Goal: Navigation & Orientation: Understand site structure

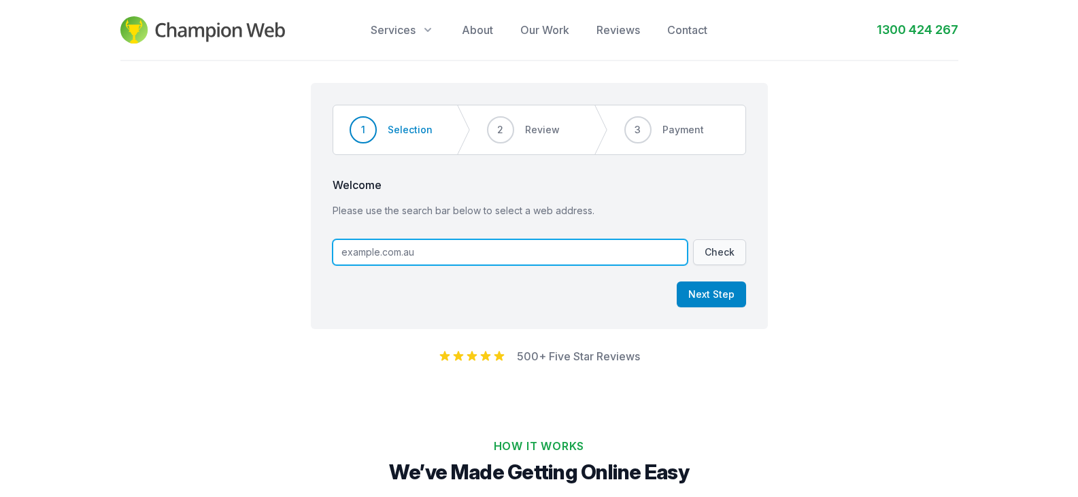
drag, startPoint x: 424, startPoint y: 253, endPoint x: 289, endPoint y: 244, distance: 135.0
click at [289, 244] on div "Step 1 of 3 Step 1 Step 2 Step 3 1 Selection 2 Review 3 Payment Welcome Please …" at bounding box center [539, 200] width 1078 height 279
type input "[DOMAIN_NAME]"
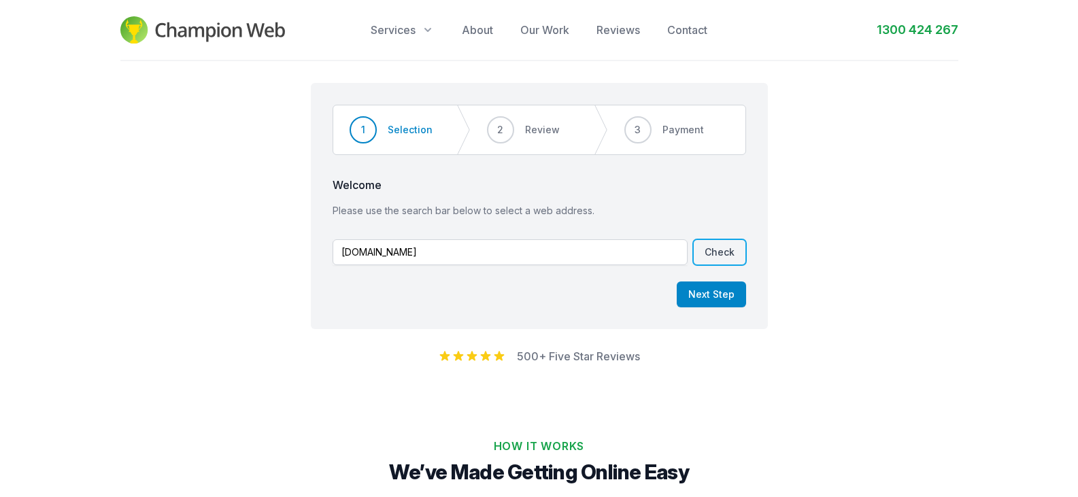
click at [729, 254] on button "Check" at bounding box center [719, 252] width 53 height 26
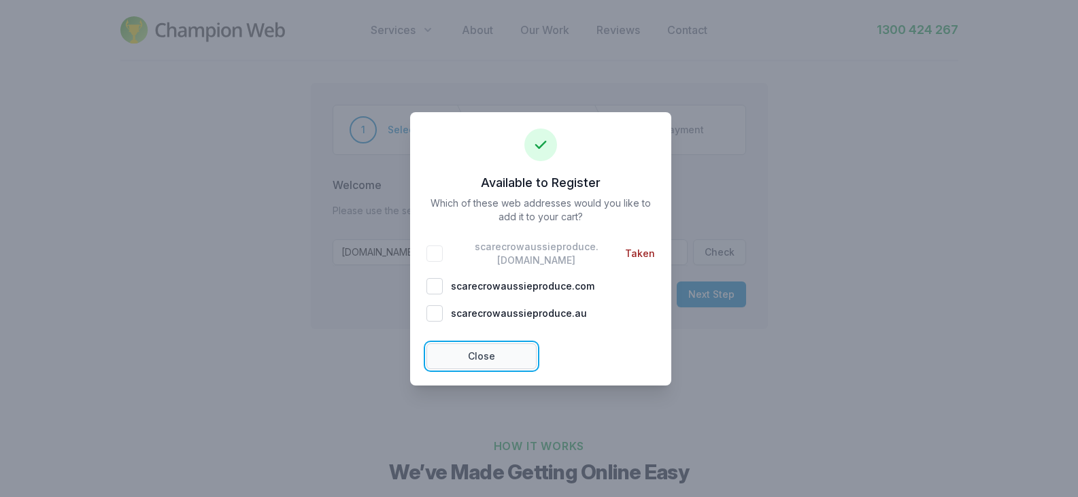
click at [480, 354] on button "Close" at bounding box center [482, 357] width 110 height 26
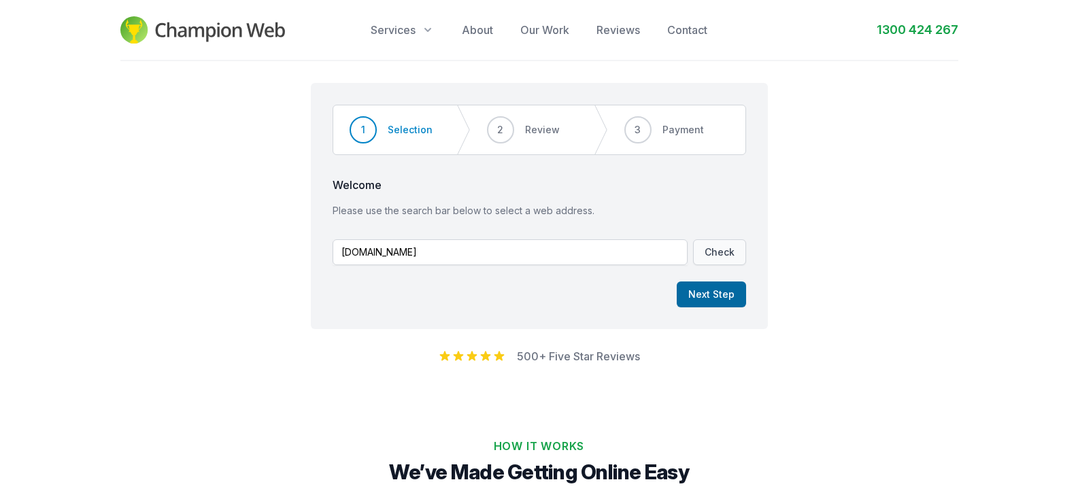
click at [708, 290] on button "Next Step" at bounding box center [711, 295] width 69 height 26
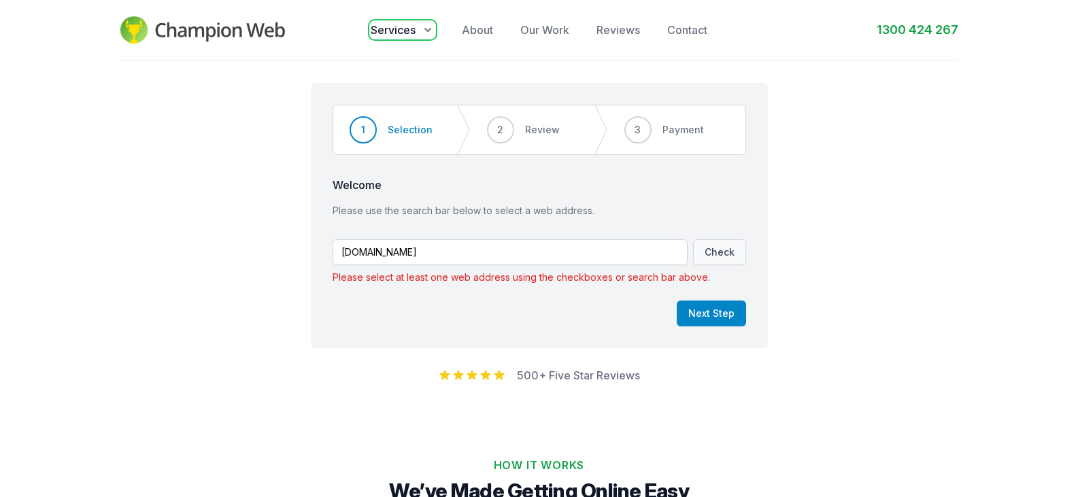
click at [396, 27] on span "Services" at bounding box center [393, 30] width 45 height 16
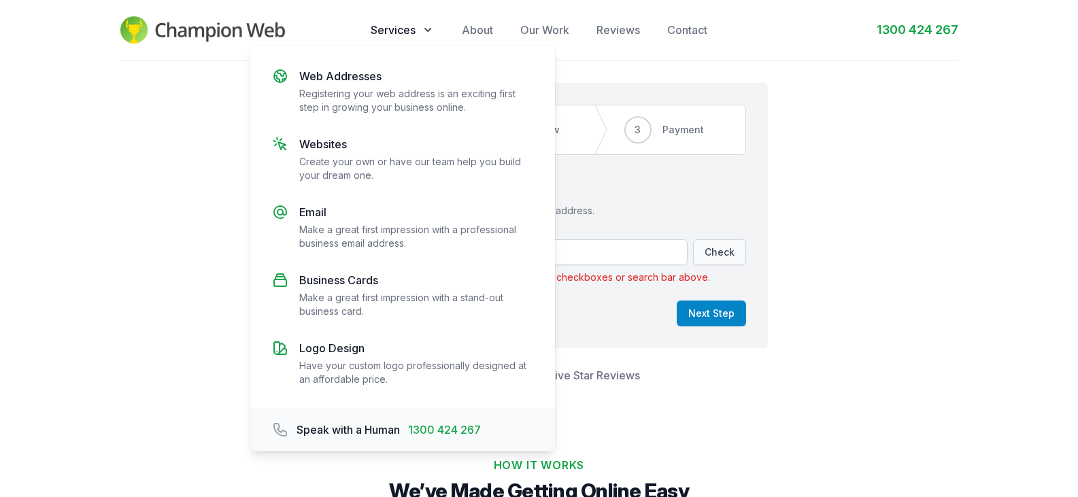
click at [844, 127] on div "Step 1 of 3 Step 1 Step 2 Step 3 1 Selection 2 Review 3 Payment Welcome Please …" at bounding box center [539, 210] width 1078 height 298
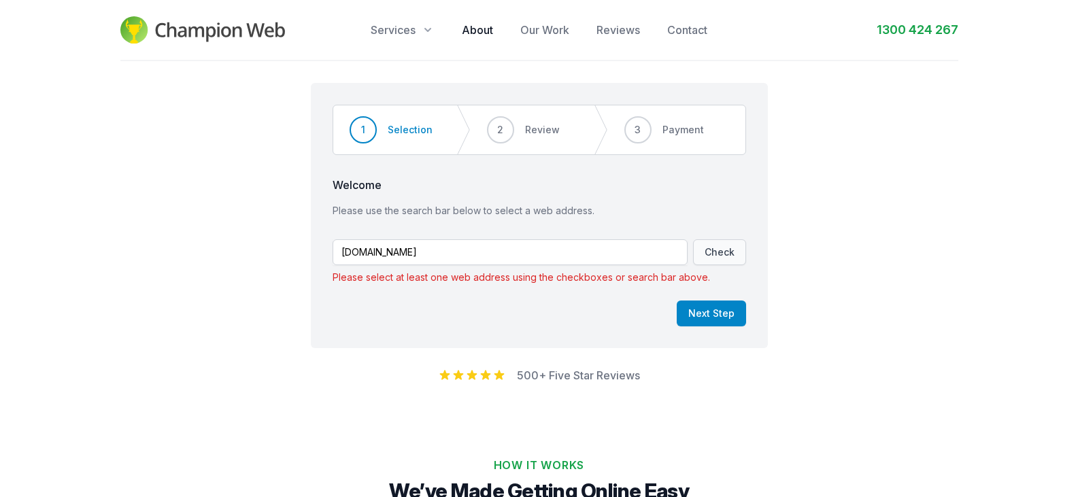
click at [484, 31] on link "About" at bounding box center [477, 30] width 31 height 16
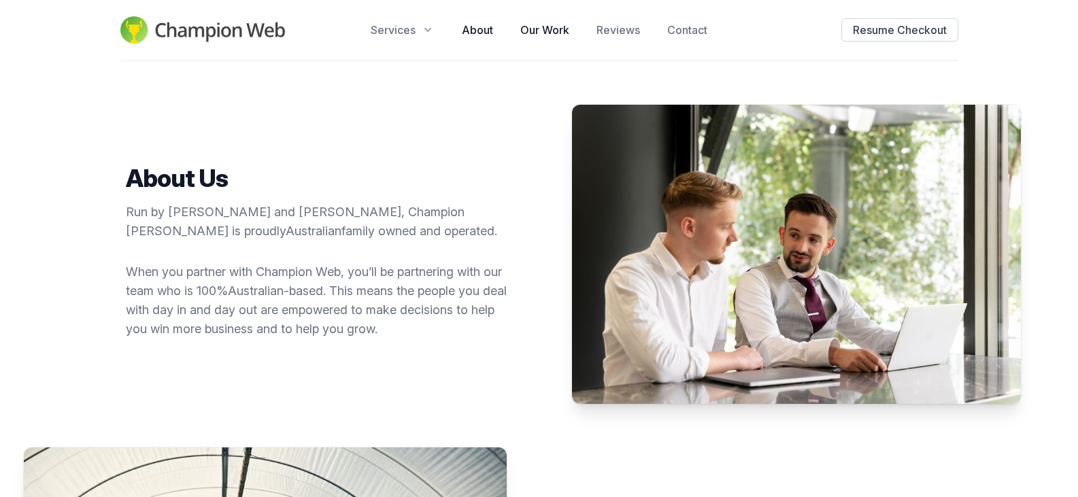
click at [541, 30] on link "Our Work" at bounding box center [544, 30] width 49 height 16
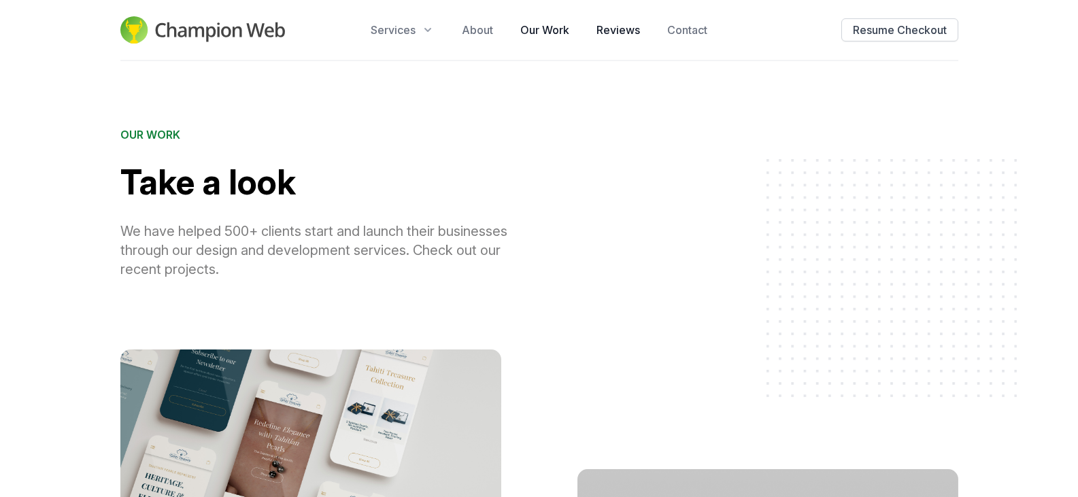
click at [621, 35] on link "Reviews" at bounding box center [619, 30] width 44 height 16
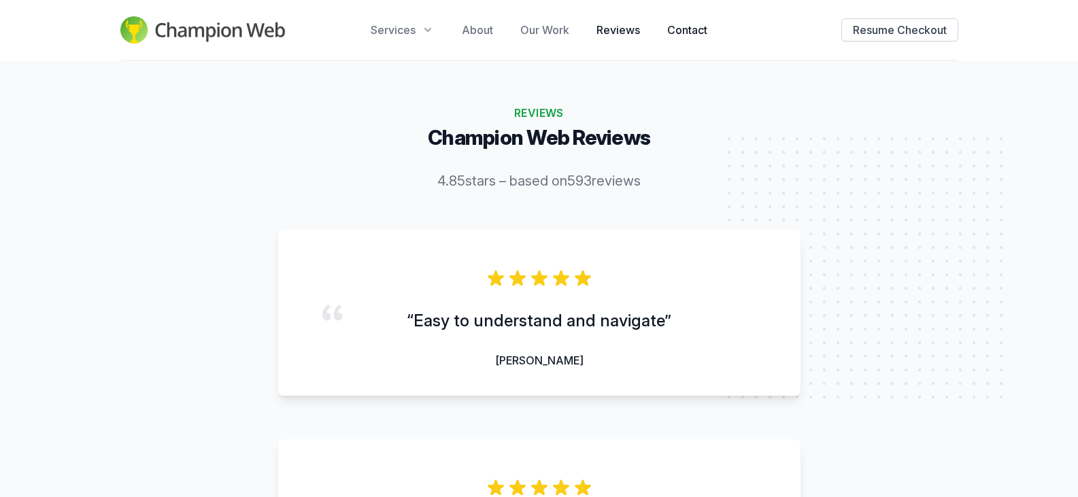
click at [690, 33] on link "Contact" at bounding box center [687, 30] width 40 height 16
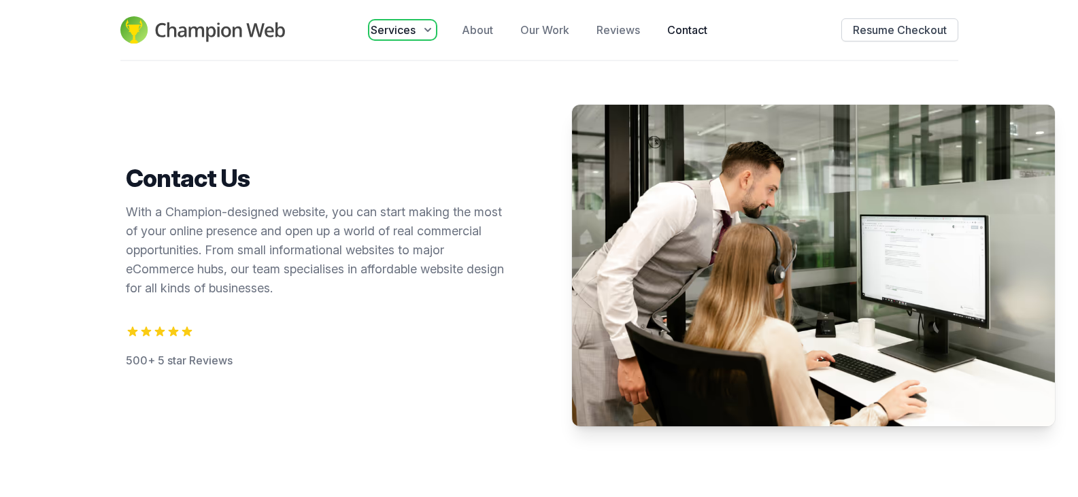
click at [411, 34] on span "Services" at bounding box center [393, 30] width 45 height 16
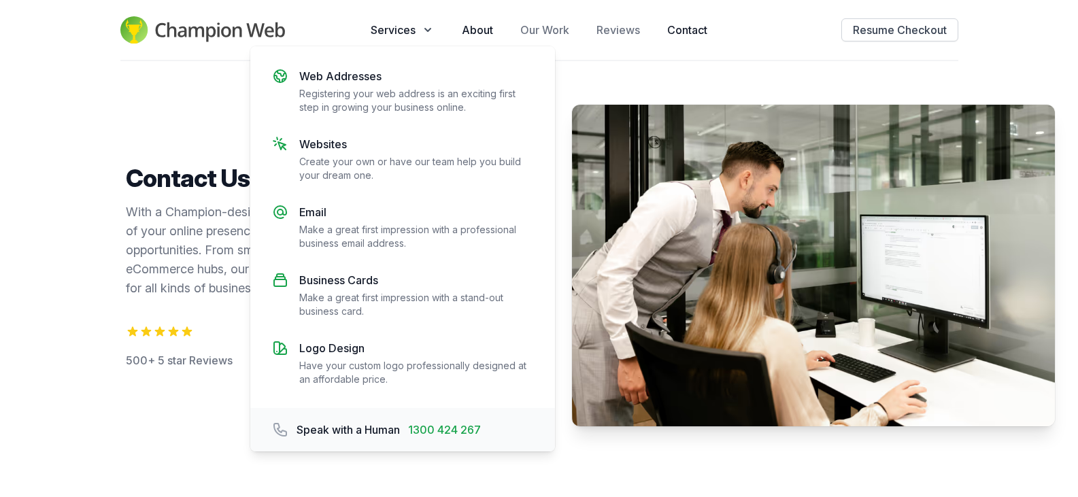
click at [474, 32] on link "About" at bounding box center [477, 30] width 31 height 16
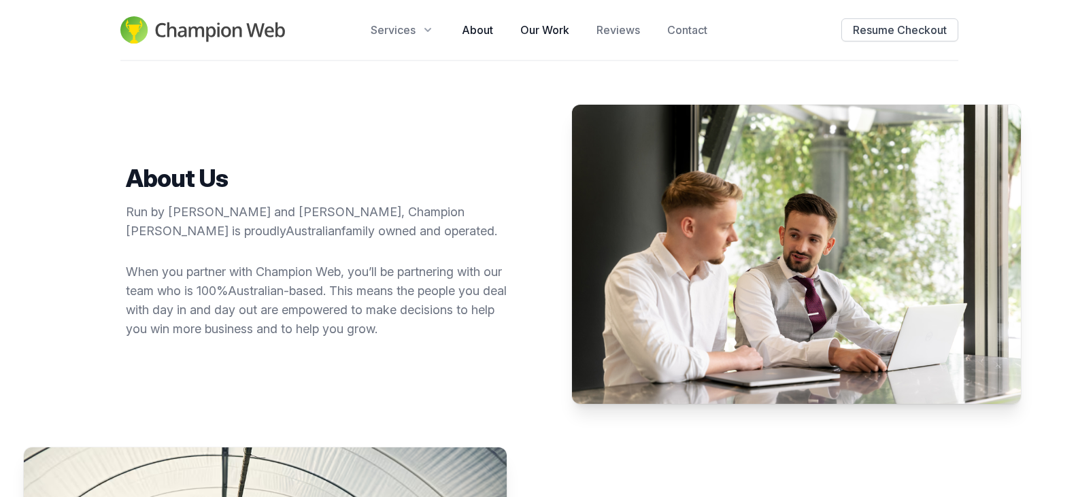
click at [544, 29] on link "Our Work" at bounding box center [544, 30] width 49 height 16
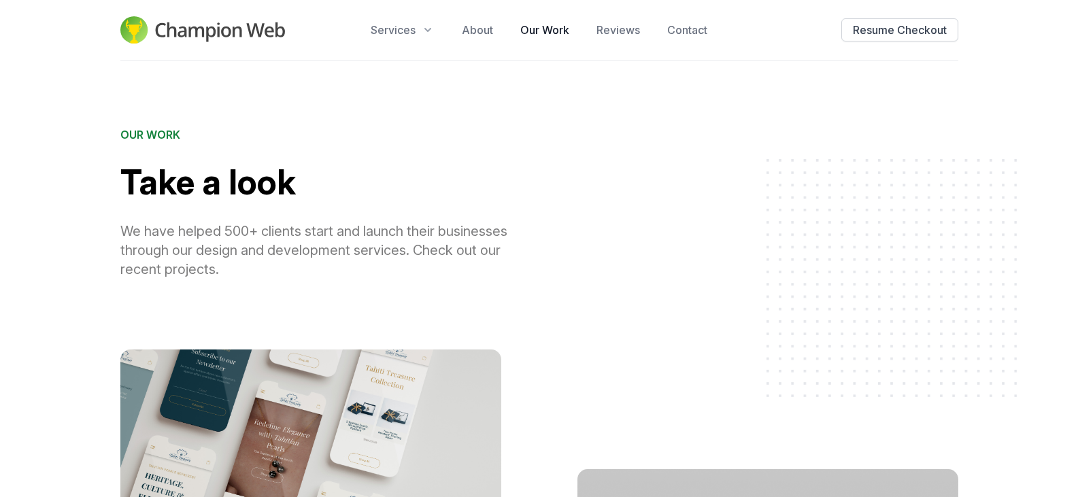
click at [223, 25] on img at bounding box center [202, 29] width 165 height 27
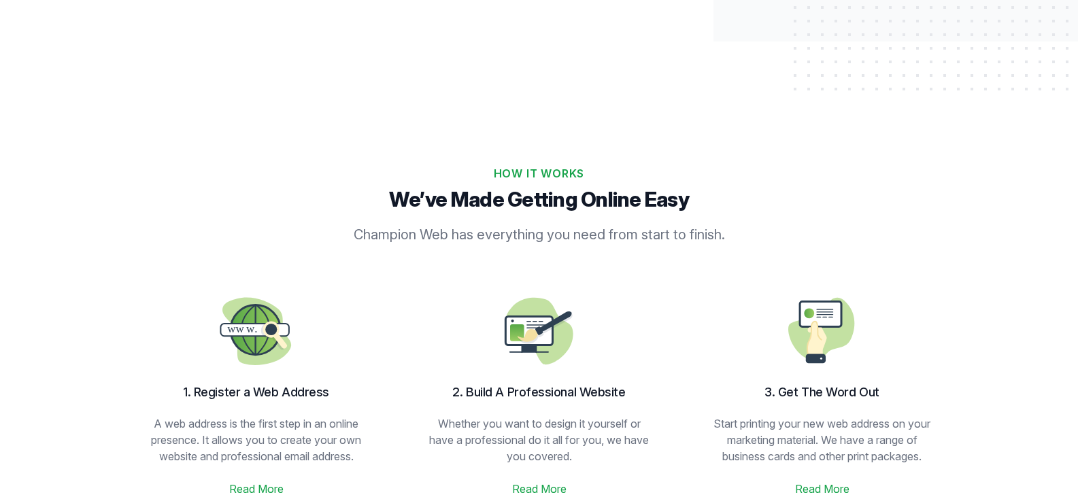
scroll to position [612, 0]
